Goal: Task Accomplishment & Management: Complete application form

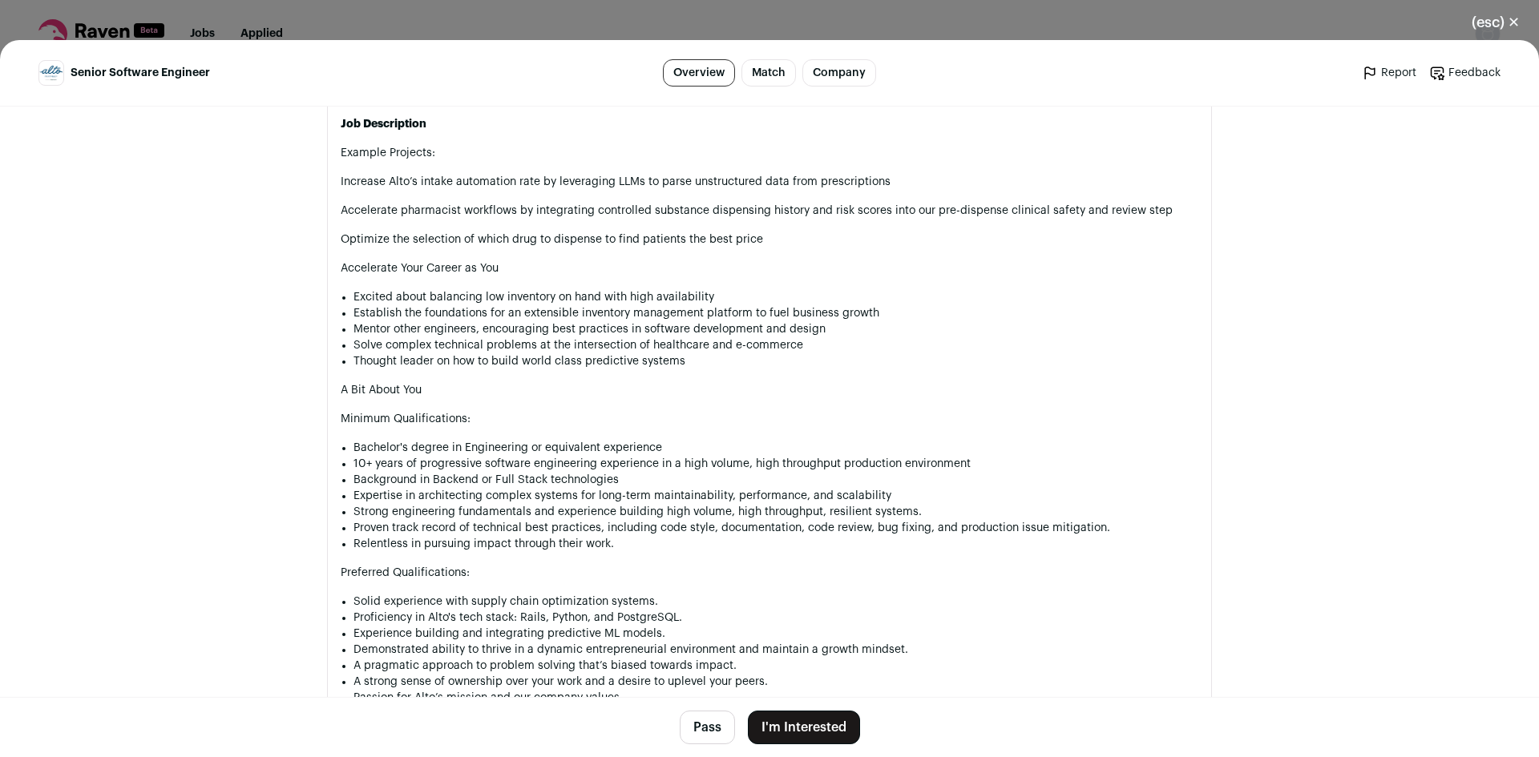
scroll to position [1100, 0]
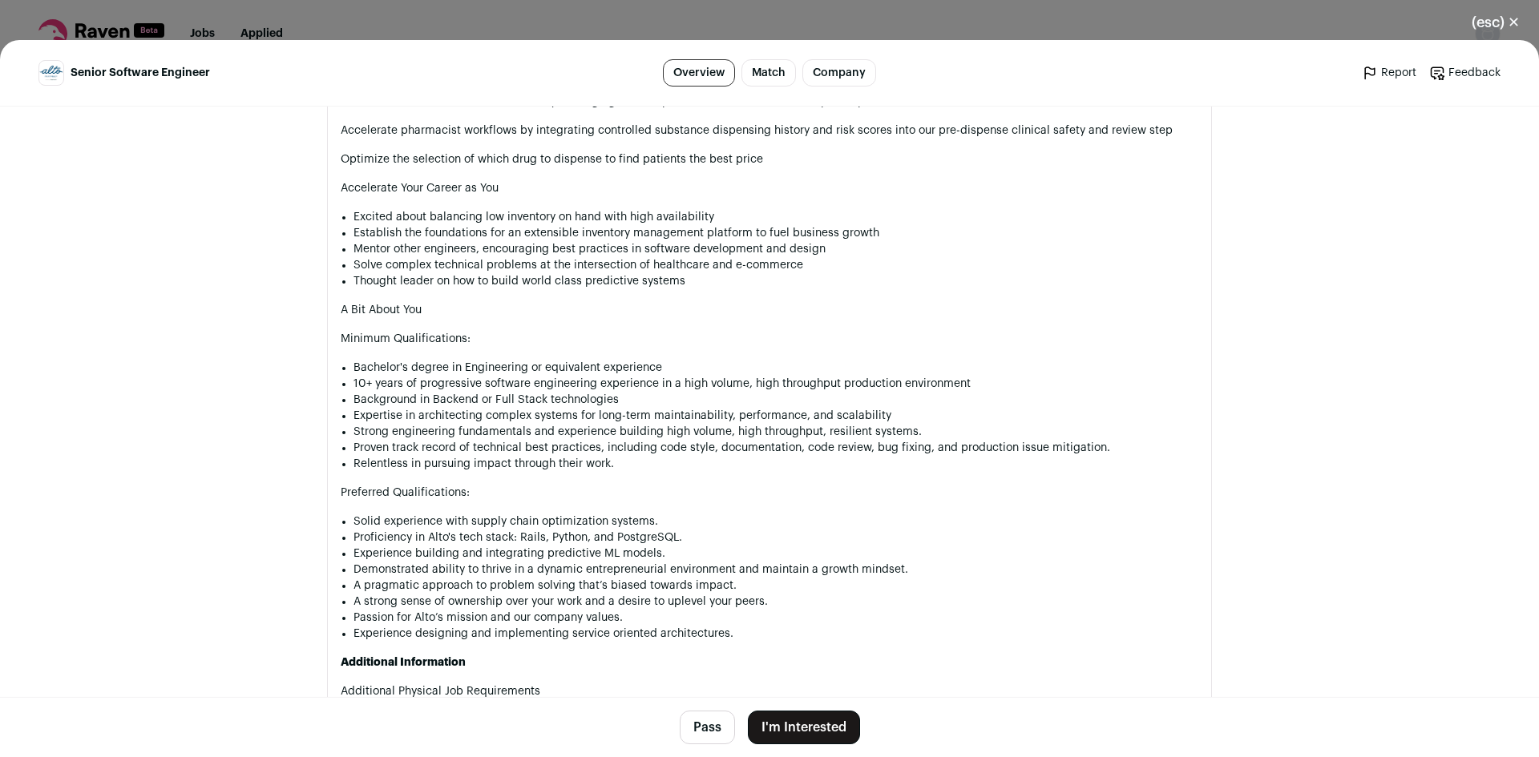
click at [780, 724] on button "I'm Interested" at bounding box center [804, 728] width 112 height 34
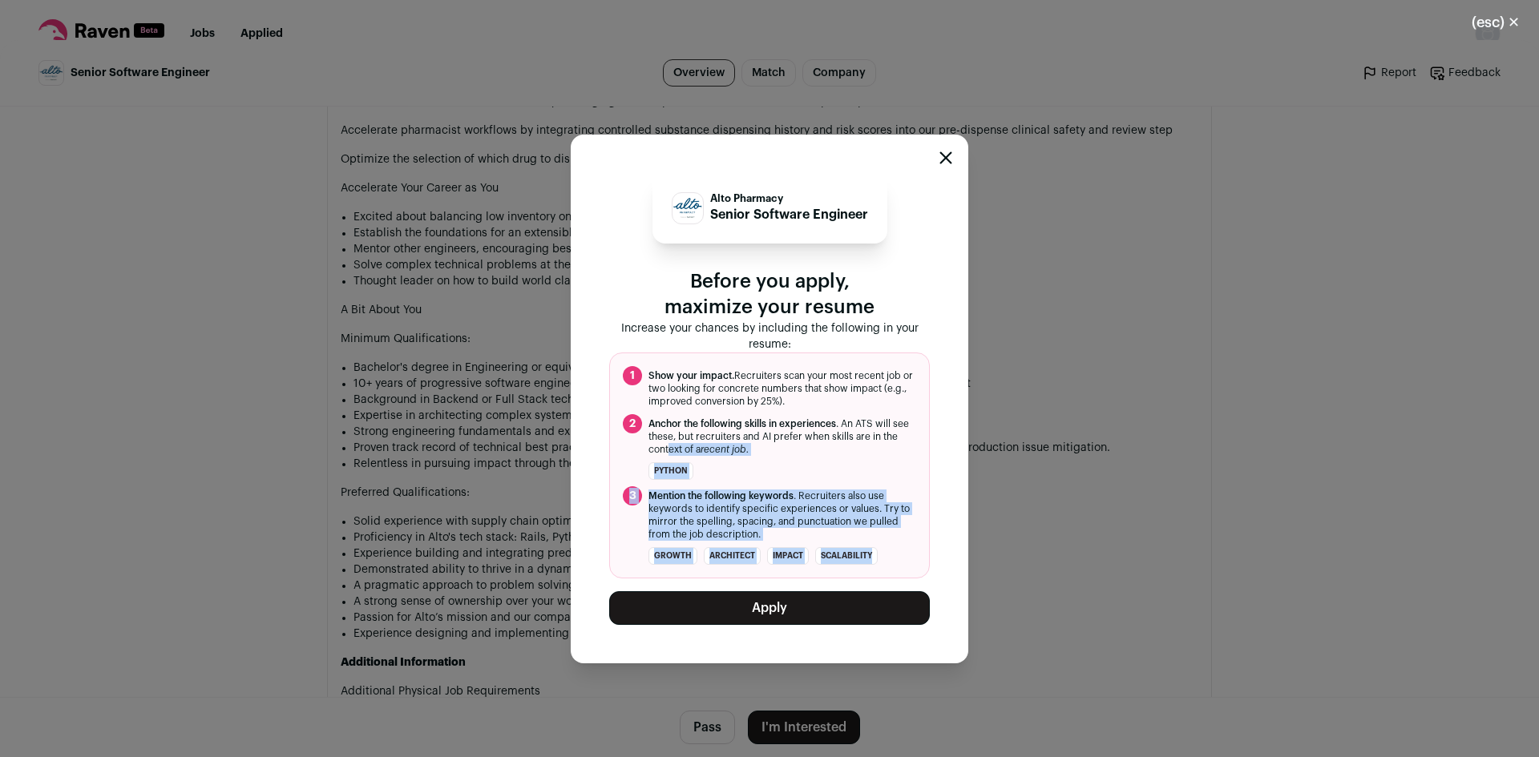
drag, startPoint x: 891, startPoint y: 554, endPoint x: 687, endPoint y: 453, distance: 227.9
click at [687, 453] on ol "1 Show your impact. Recruiters scan your most recent job or two looking for con…" at bounding box center [769, 466] width 321 height 226
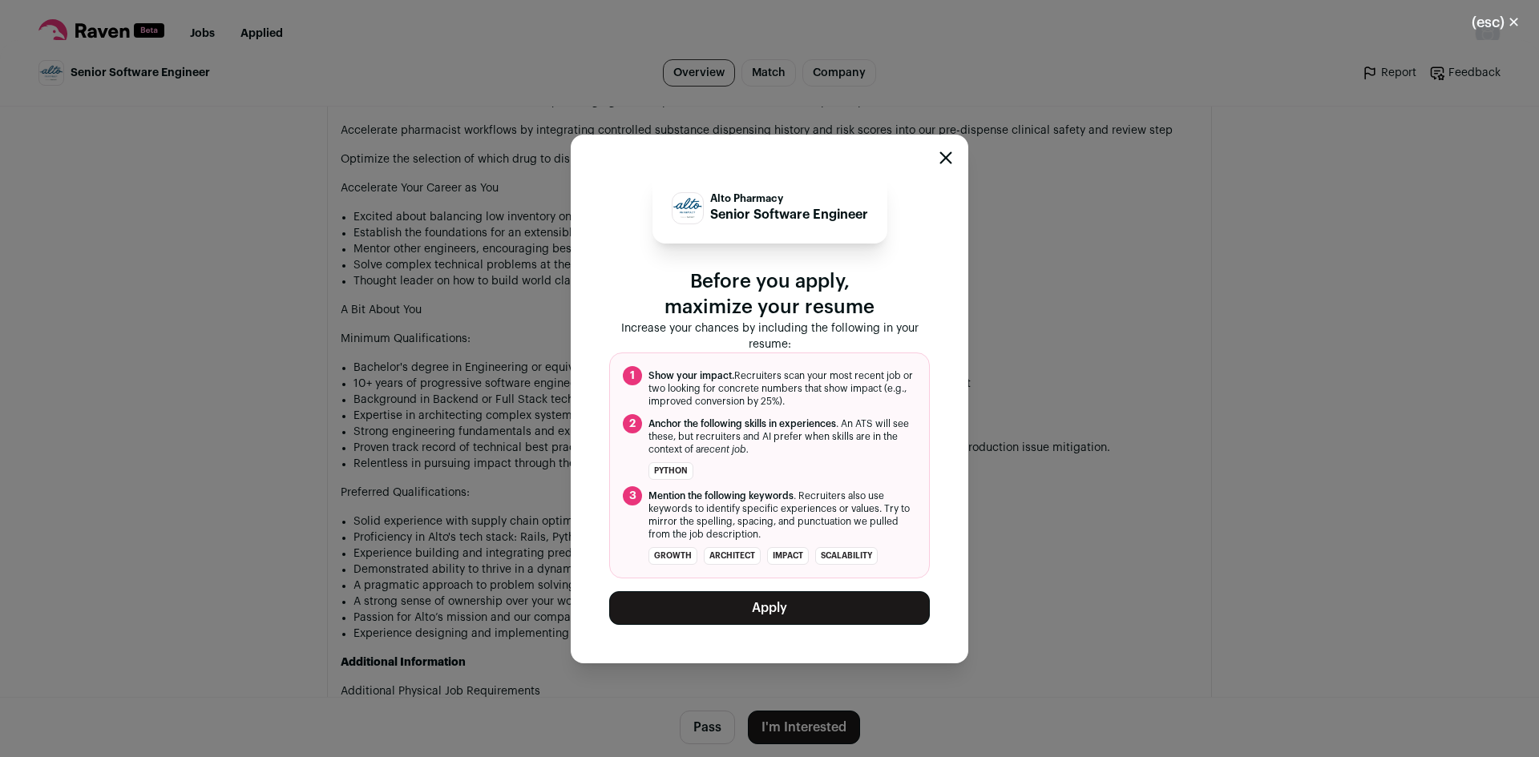
click at [722, 434] on span "Anchor the following skills in experiences . An ATS will see these, but recruit…" at bounding box center [782, 436] width 268 height 38
click at [768, 604] on button "Apply" at bounding box center [769, 608] width 321 height 34
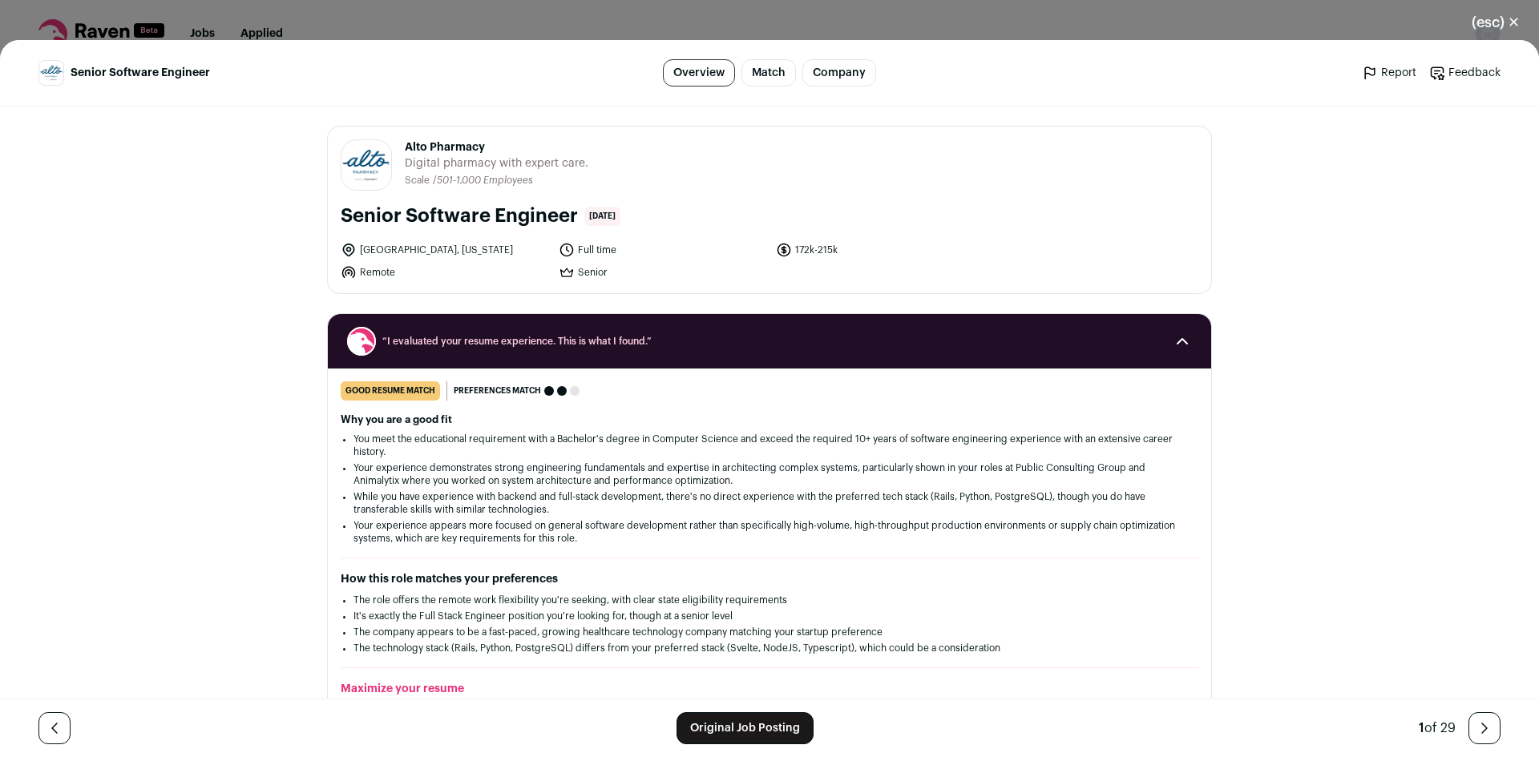
click at [760, 67] on link "Match" at bounding box center [768, 72] width 54 height 27
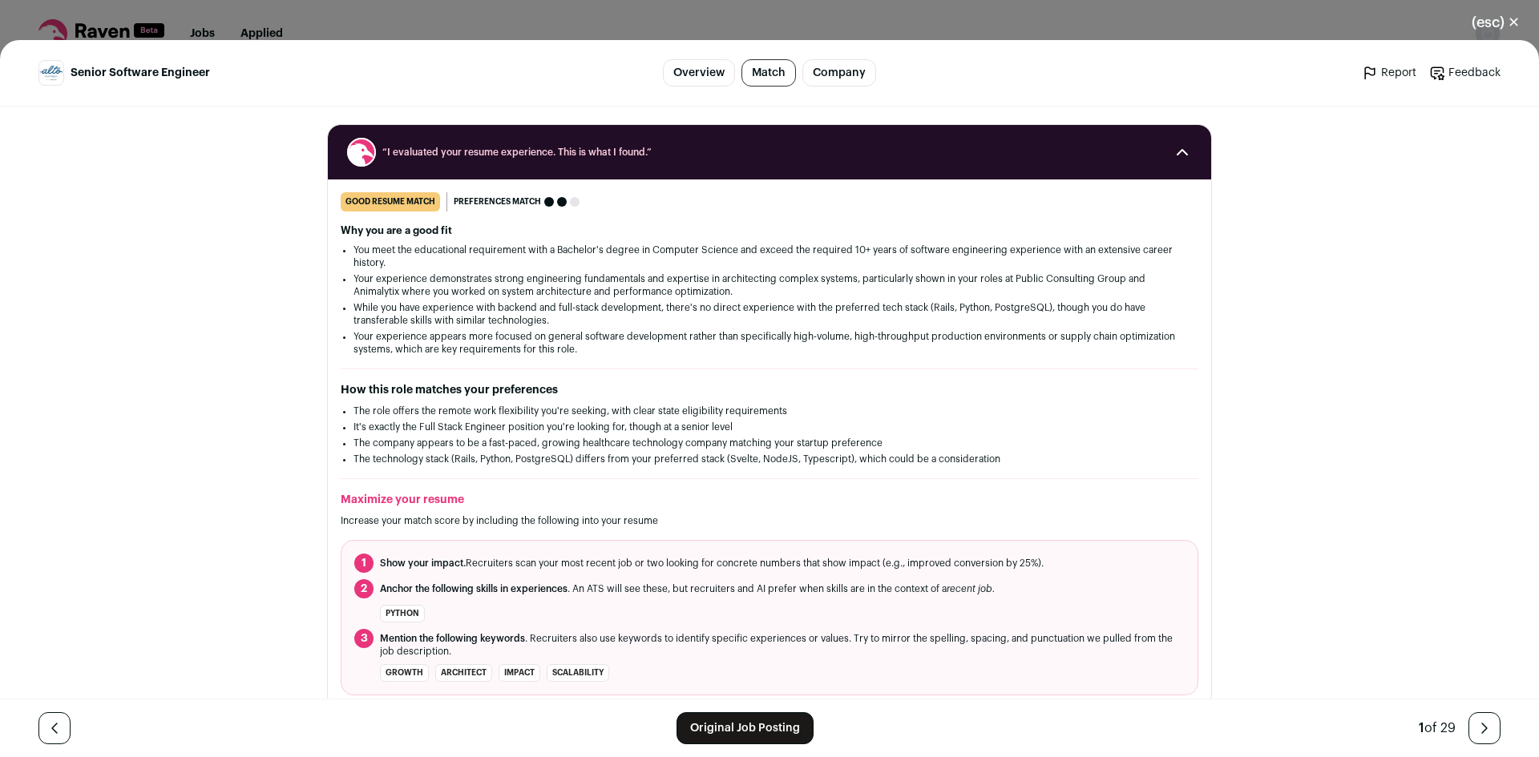
scroll to position [196, 0]
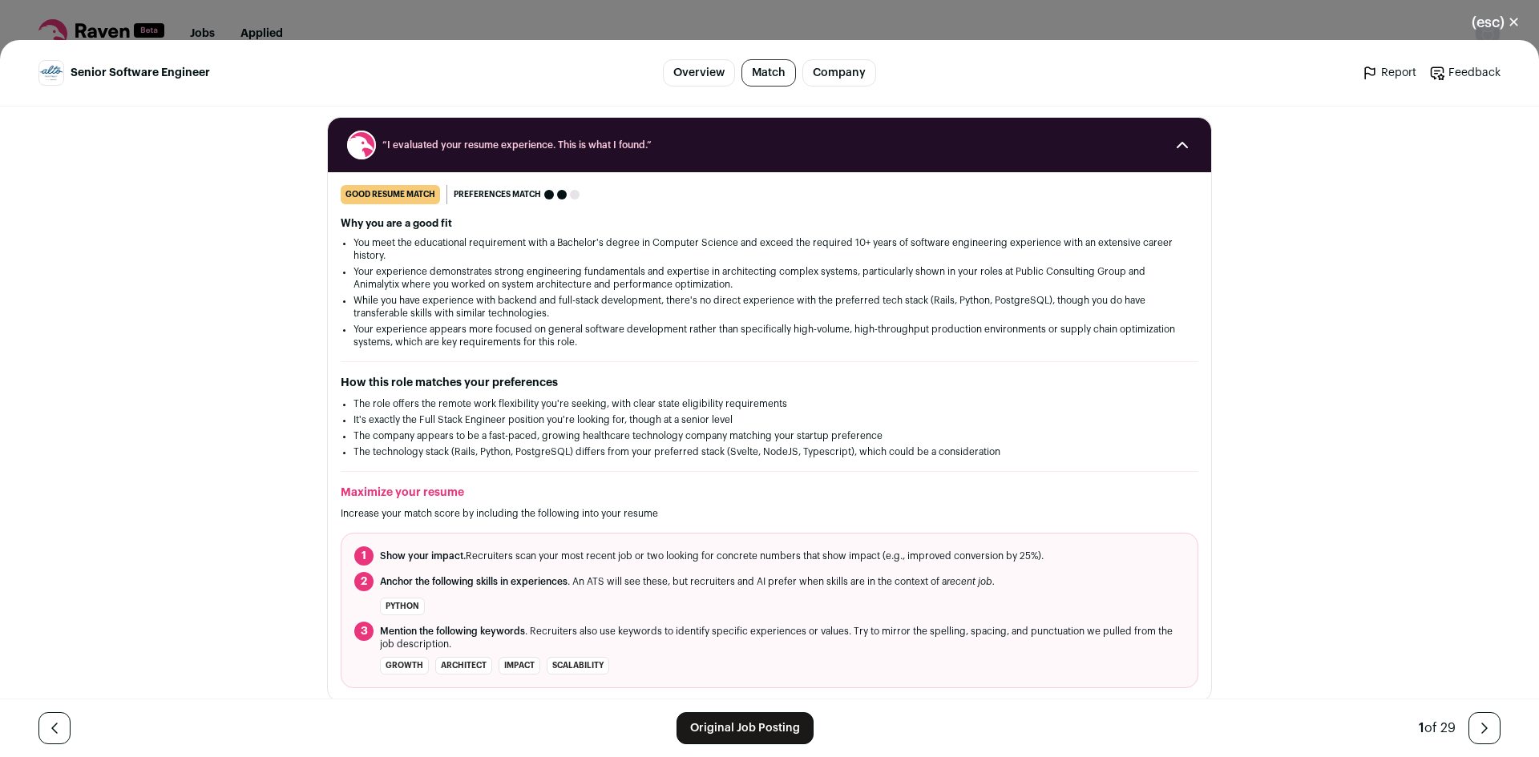
click at [740, 720] on link "Original Job Posting" at bounding box center [744, 728] width 137 height 32
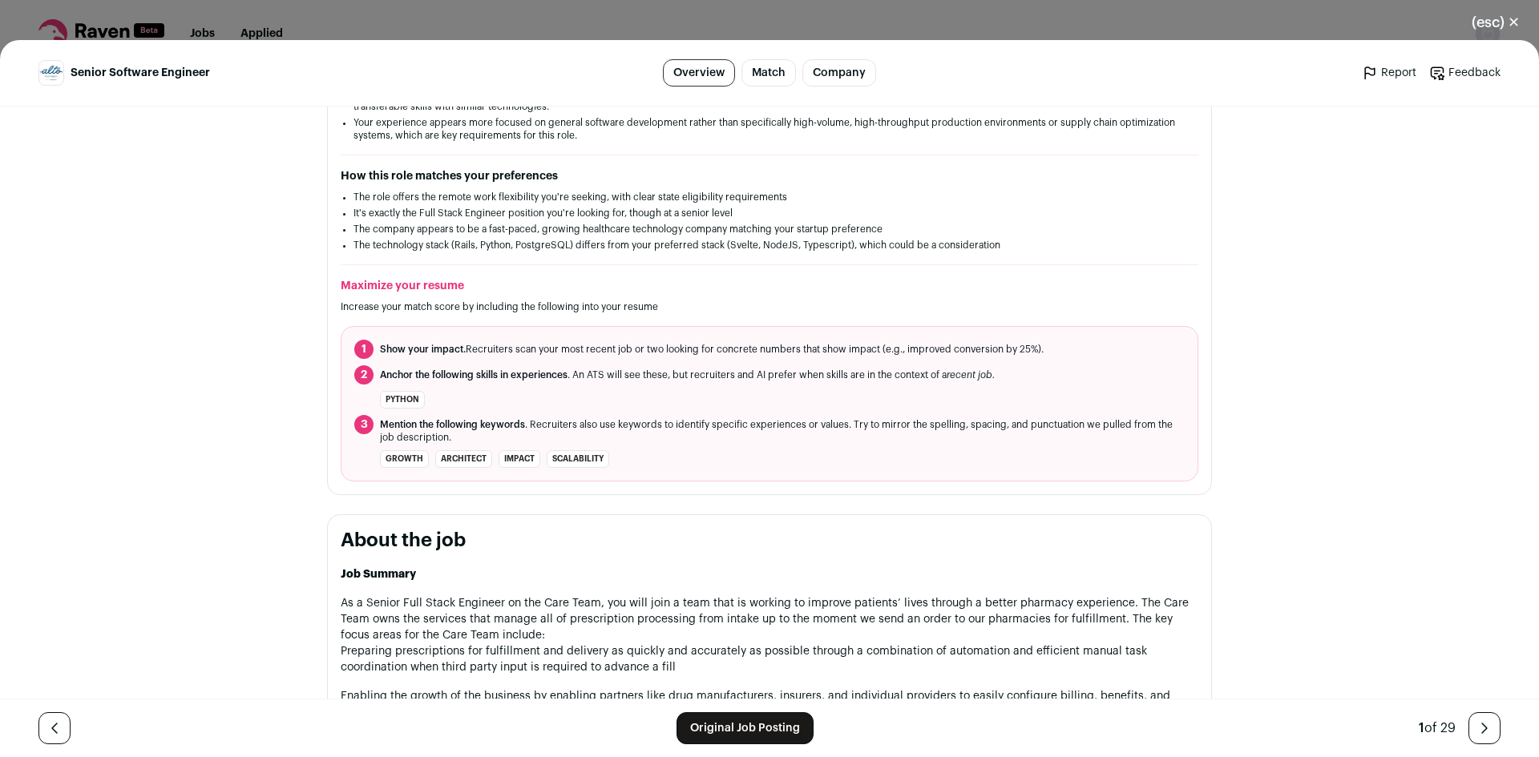
scroll to position [401, 0]
click at [1429, 120] on div "Senior Software Engineer Overview Match Company Report Feedback Report Feedback…" at bounding box center [769, 398] width 1539 height 717
